Goal: Task Accomplishment & Management: Use online tool/utility

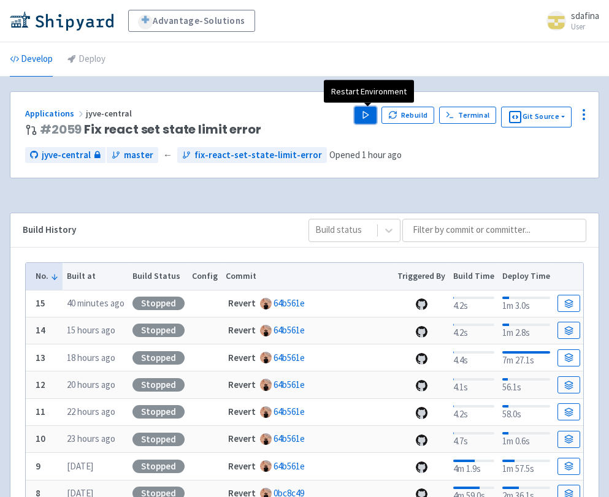
click at [372, 118] on button "Play" at bounding box center [366, 115] width 22 height 17
